Goal: Task Accomplishment & Management: Manage account settings

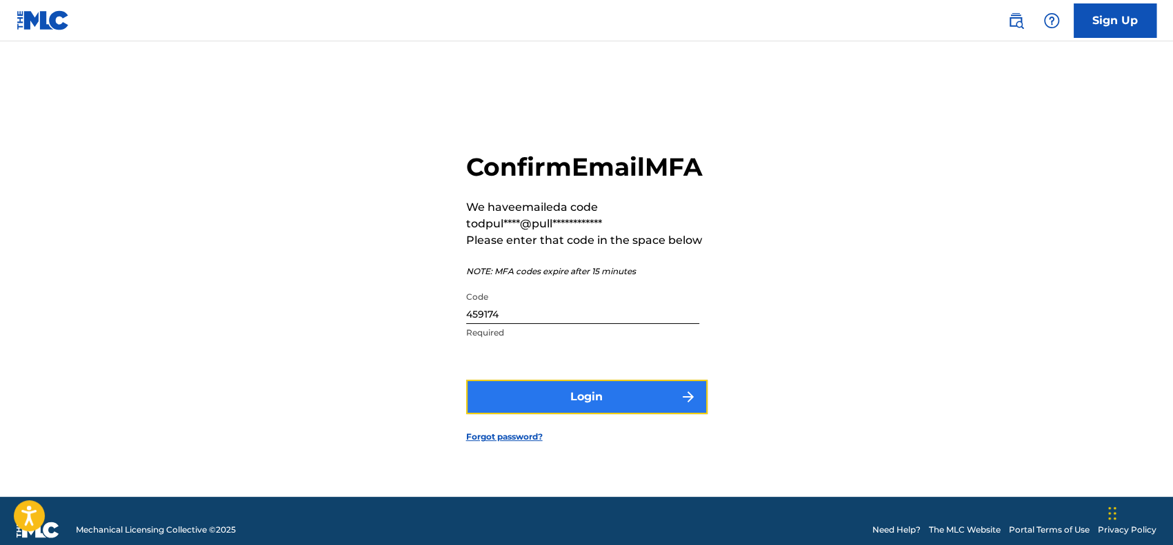
click at [608, 409] on button "Login" at bounding box center [586, 397] width 241 height 34
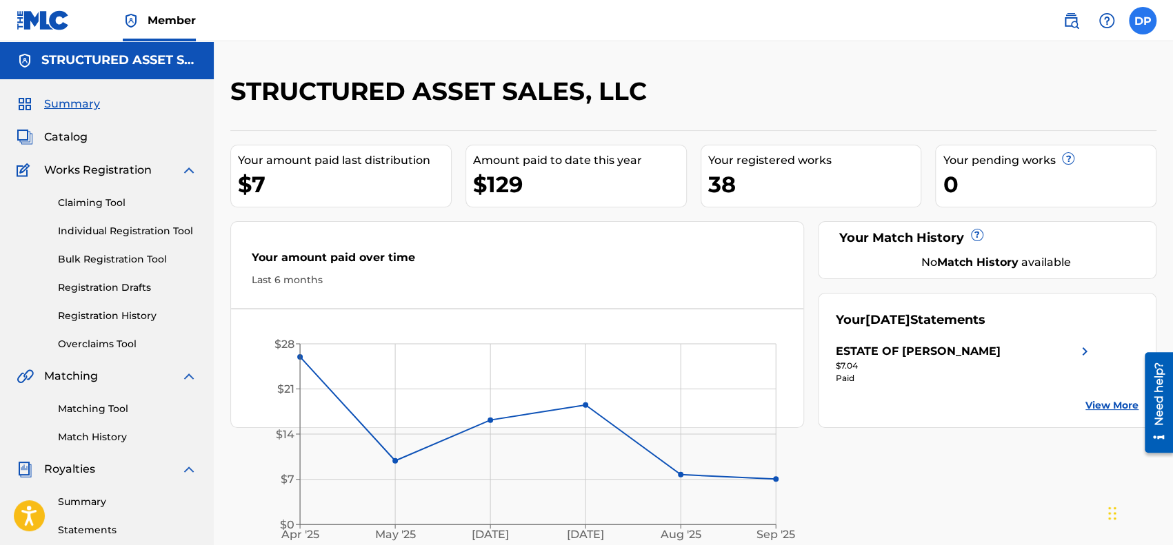
click at [1136, 29] on label at bounding box center [1143, 21] width 28 height 28
click at [1143, 21] on input "DP [PERSON_NAME] [EMAIL_ADDRESS][DOMAIN_NAME] Profile Log out" at bounding box center [1143, 21] width 0 height 0
click at [167, 14] on span "Member" at bounding box center [172, 20] width 48 height 16
click at [75, 109] on span "Summary" at bounding box center [72, 104] width 56 height 17
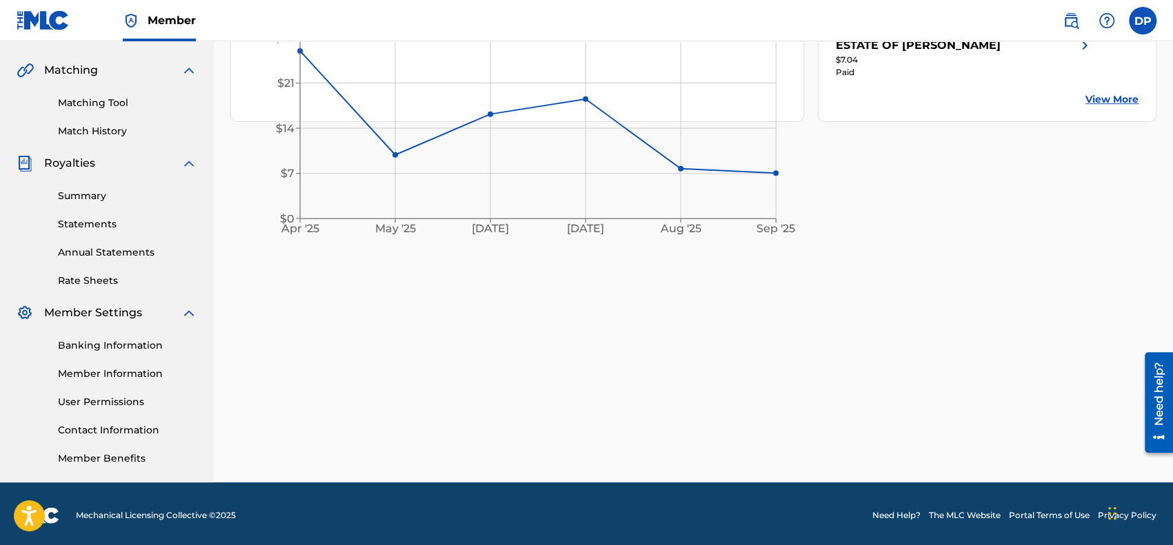
scroll to position [309, 0]
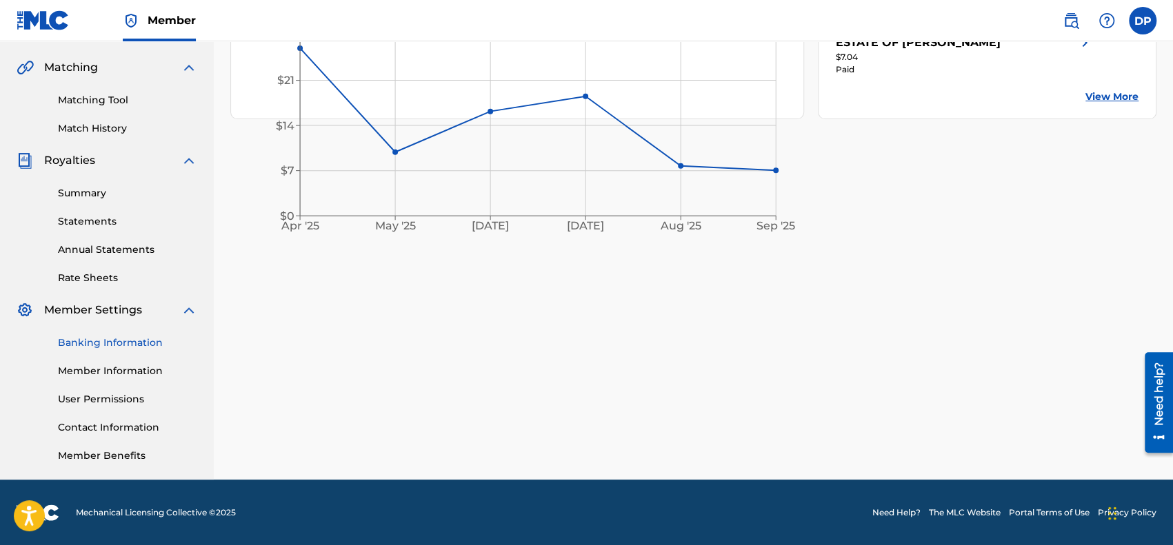
click at [134, 343] on link "Banking Information" at bounding box center [127, 343] width 139 height 14
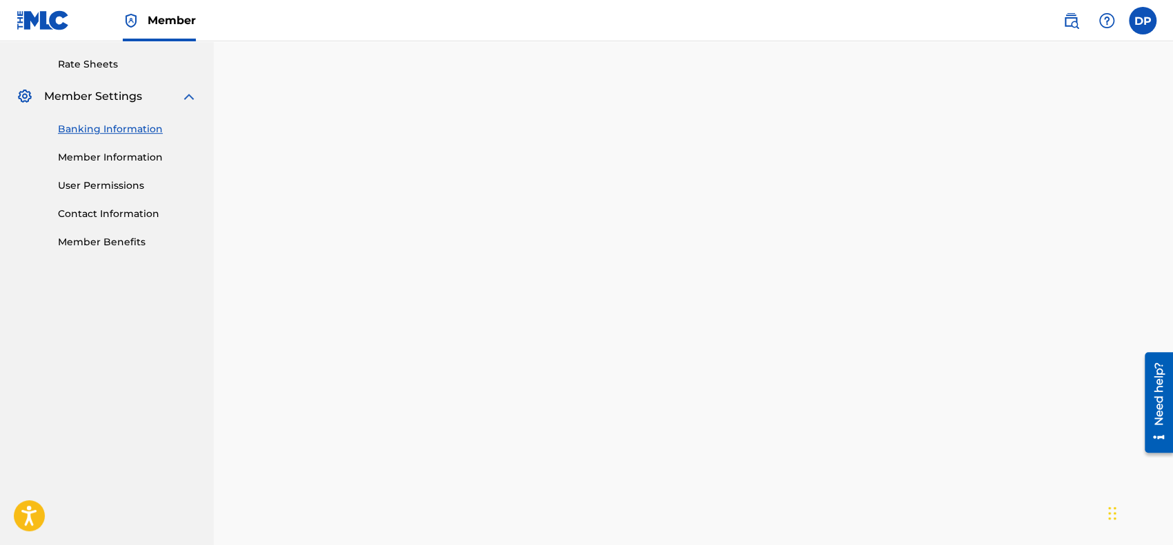
scroll to position [509, 0]
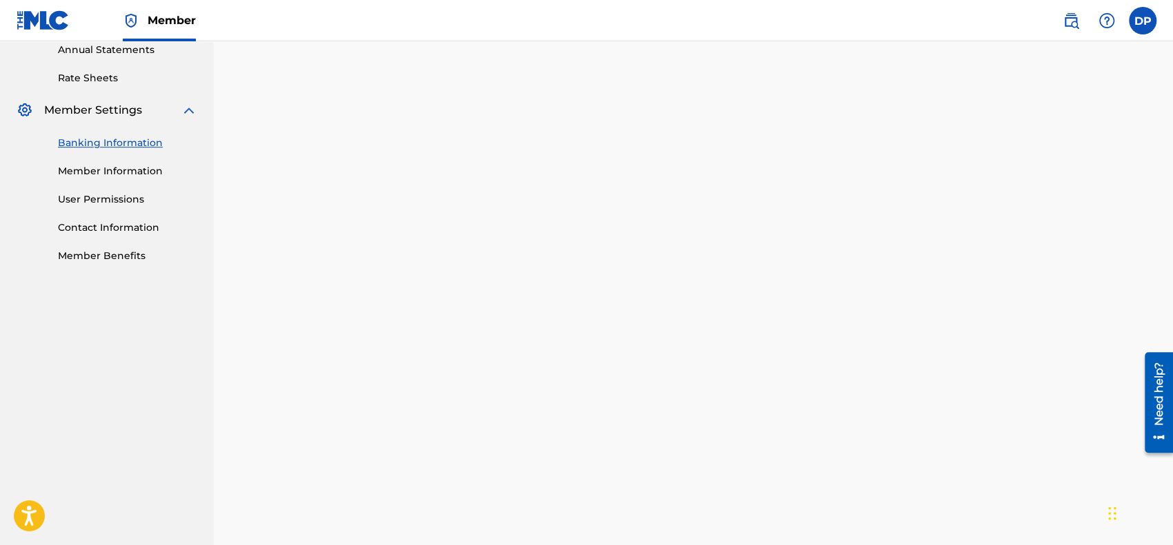
click at [1161, 125] on div "Banking and Tax The Banking and Tax tab needs to be fully completed before any …" at bounding box center [693, 158] width 959 height 1183
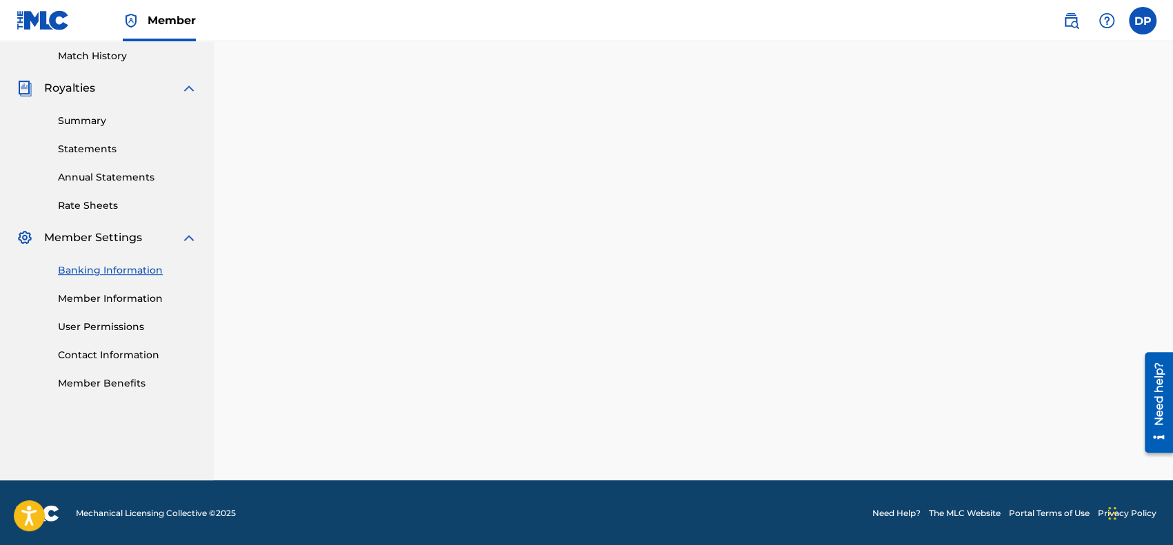
scroll to position [309, 0]
